Goal: Find specific page/section: Find specific page/section

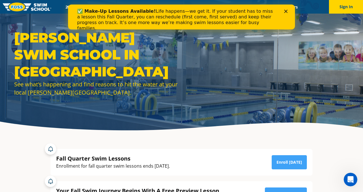
click at [286, 10] on icon "Close" at bounding box center [285, 11] width 3 height 3
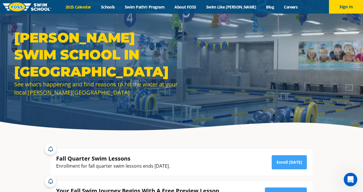
click at [95, 7] on link "2025 Calendar" at bounding box center [77, 6] width 35 height 5
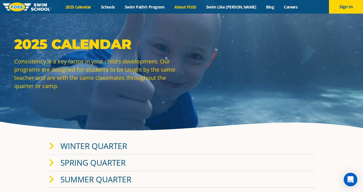
click at [192, 7] on link "About FOSS" at bounding box center [185, 6] width 32 height 5
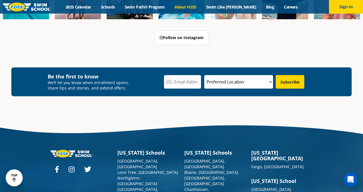
scroll to position [1431, 0]
